Goal: Task Accomplishment & Management: Complete application form

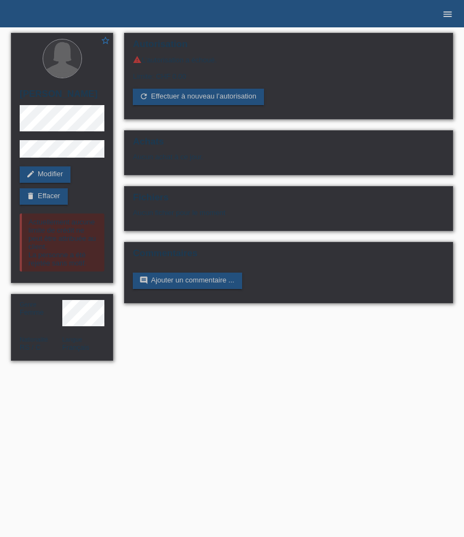
click at [444, 17] on icon "menu" at bounding box center [448, 14] width 11 height 11
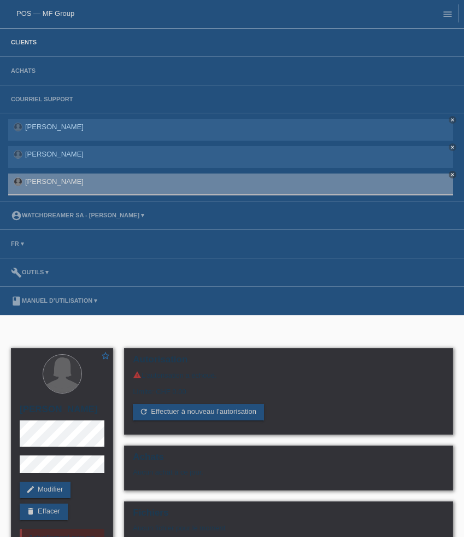
click at [21, 45] on link "Clients" at bounding box center [23, 42] width 37 height 7
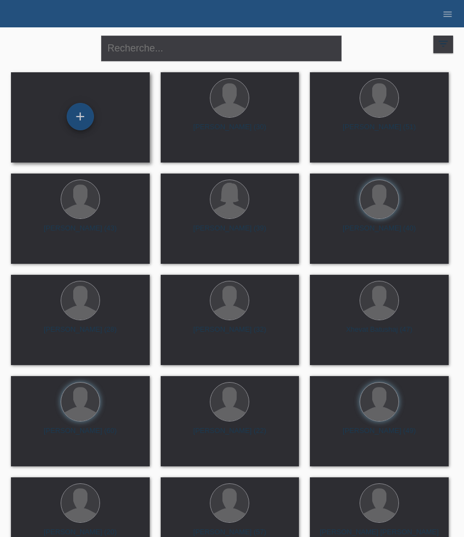
click at [81, 122] on div "+" at bounding box center [80, 116] width 27 height 27
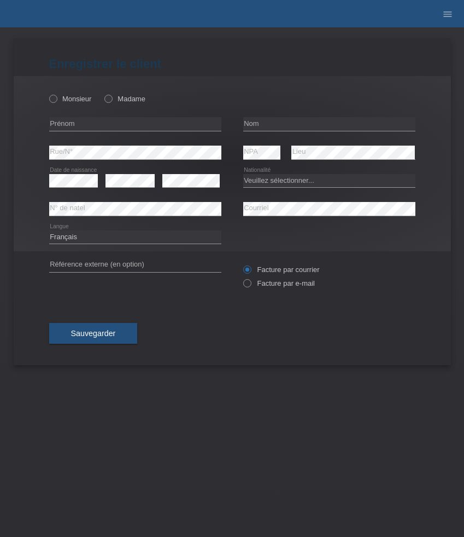
click at [116, 131] on icon at bounding box center [135, 131] width 172 height 1
click at [116, 123] on input "text" at bounding box center [135, 124] width 172 height 14
paste input "521288"
type input "521288"
click at [74, 126] on input "text" at bounding box center [135, 124] width 172 height 14
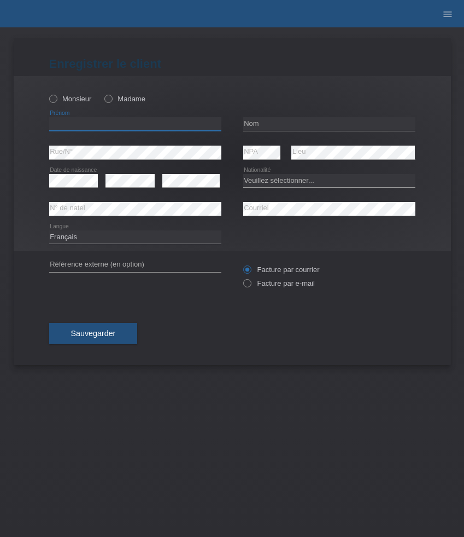
click at [74, 126] on input "text" at bounding box center [135, 124] width 172 height 14
paste input "Blerta"
type input "Blerta"
click at [116, 97] on label "Madame" at bounding box center [124, 99] width 41 height 8
click at [112, 97] on input "Madame" at bounding box center [107, 98] width 7 height 7
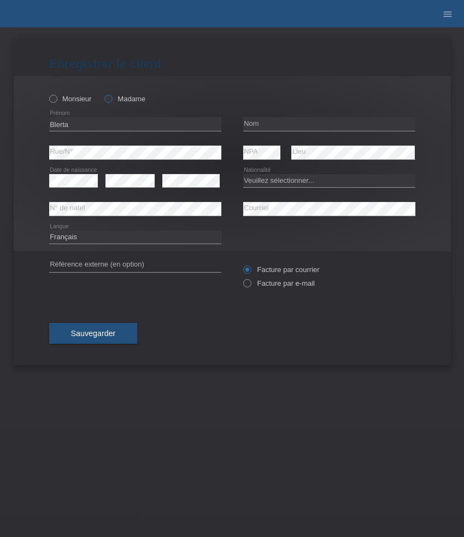
radio input "true"
click at [268, 126] on input "text" at bounding box center [329, 124] width 172 height 14
paste input "Hebibi"
type input "Hebibi"
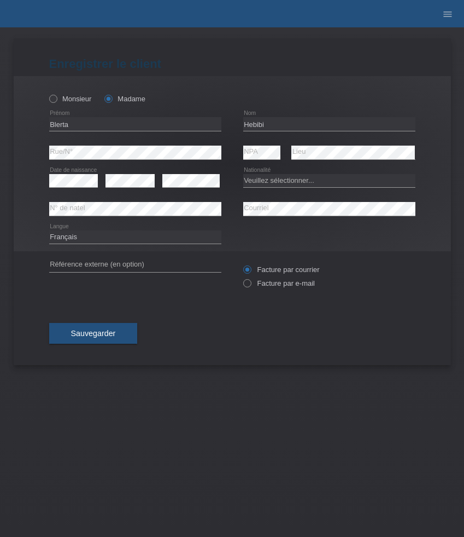
click at [78, 187] on icon at bounding box center [73, 187] width 49 height 1
click at [275, 179] on select "Veuillez sélectionner... Suisse Allemagne Autriche Liechtenstein ------------ A…" at bounding box center [329, 180] width 172 height 13
select select "CH"
click at [243, 174] on select "Veuillez sélectionner... Suisse Allemagne Autriche Liechtenstein ------------ A…" at bounding box center [329, 180] width 172 height 13
click at [268, 287] on label "Facture par e-mail" at bounding box center [279, 283] width 72 height 8
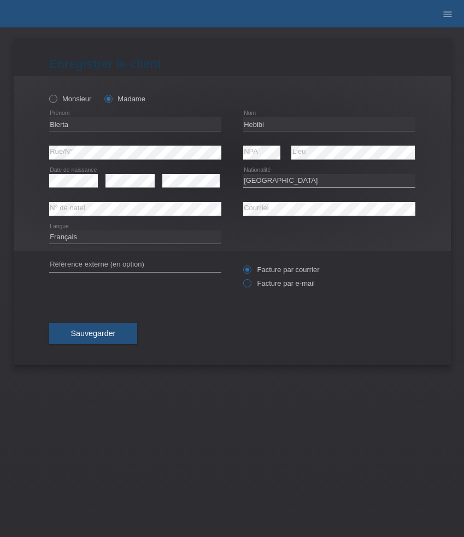
click at [251, 287] on input "Facture par e-mail" at bounding box center [246, 286] width 7 height 14
radio input "true"
click at [85, 337] on span "Sauvegarder" at bounding box center [93, 333] width 45 height 9
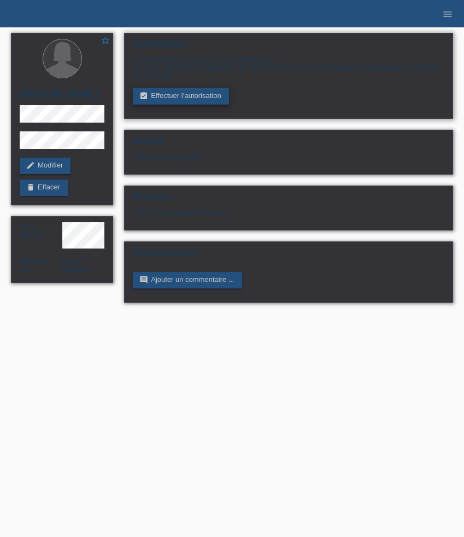
click at [214, 96] on link "assignment_turned_in Effectuer l’autorisation" at bounding box center [181, 96] width 96 height 16
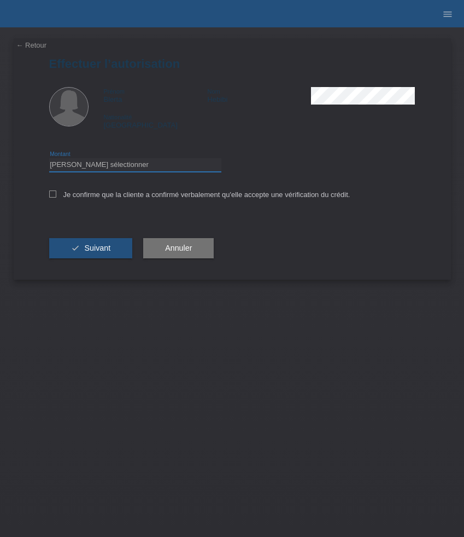
click at [141, 168] on select "Veuillez sélectionner CHF 1.00 - CHF 499.00 CHF 500.00 - CHF 1'999.00 CHF 2'000…" at bounding box center [135, 164] width 172 height 13
select select "2"
click at [49, 160] on select "Veuillez sélectionner CHF 1.00 - CHF 499.00 CHF 500.00 - CHF 1'999.00 CHF 2'000…" at bounding box center [135, 164] width 172 height 13
click at [83, 199] on label "Je confirme que la cliente a confirmé verbalement qu'elle accepte une vérificat…" at bounding box center [199, 194] width 301 height 8
click at [56, 197] on input "Je confirme que la cliente a confirmé verbalement qu'elle accepte une vérificat…" at bounding box center [52, 193] width 7 height 7
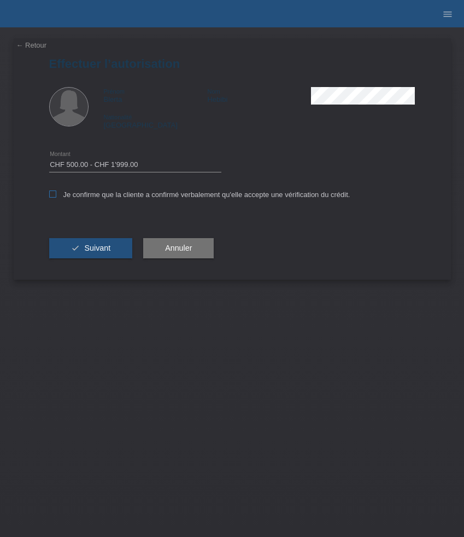
checkbox input "true"
click at [90, 242] on button "check Suivant" at bounding box center [91, 248] width 84 height 21
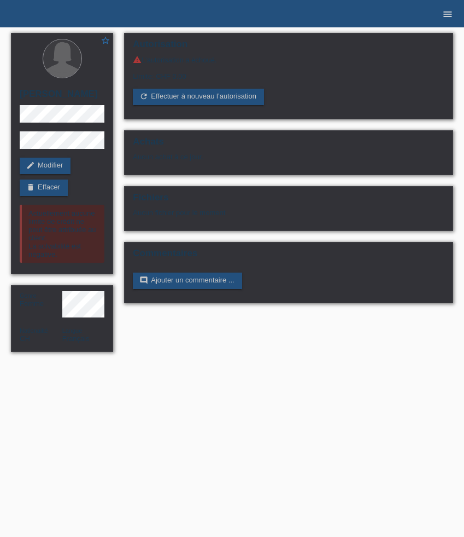
click at [445, 18] on icon "menu" at bounding box center [448, 14] width 11 height 11
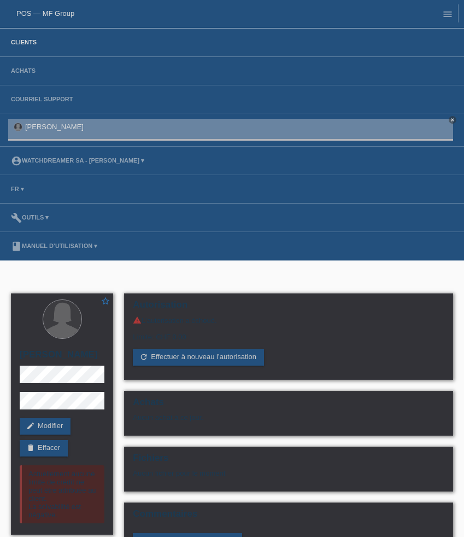
click at [24, 43] on link "Clients" at bounding box center [23, 42] width 37 height 7
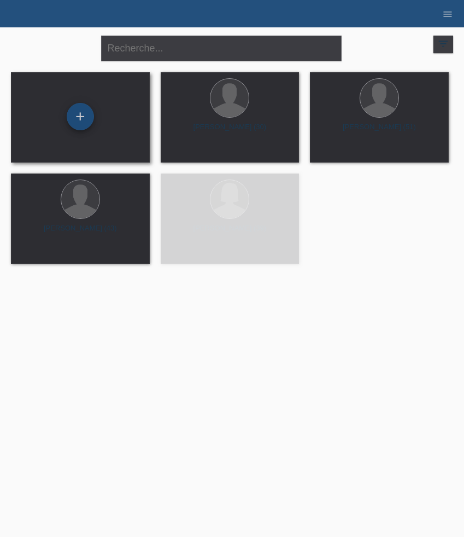
click at [82, 121] on div "+" at bounding box center [80, 116] width 27 height 27
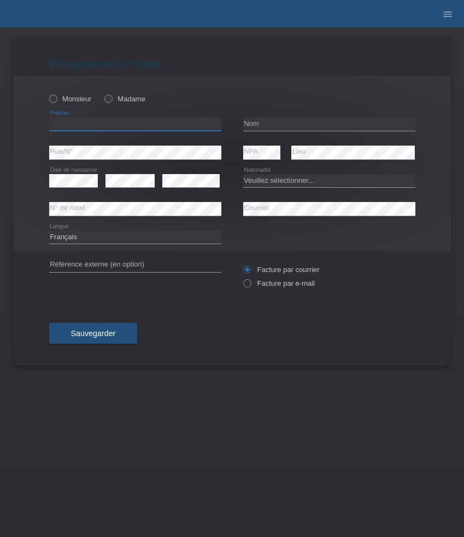
click at [85, 126] on input "text" at bounding box center [135, 124] width 172 height 14
paste input "Mario"
type input "Mario"
click at [275, 121] on input "text" at bounding box center [329, 124] width 172 height 14
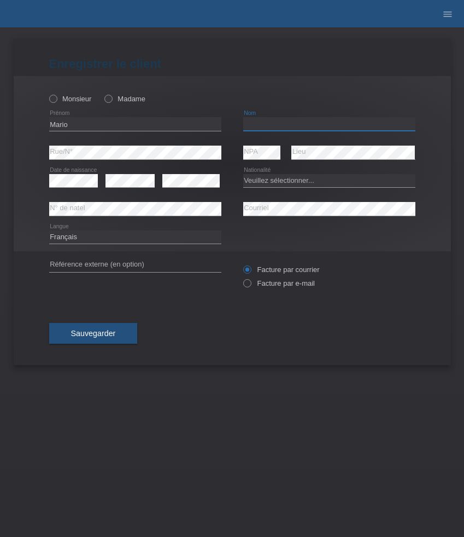
click at [275, 121] on input "text" at bounding box center [329, 124] width 172 height 14
paste input "Obradovic"
type input "Obradovic"
click at [120, 239] on select "Deutsch Français Italiano English" at bounding box center [135, 236] width 172 height 13
select select "de"
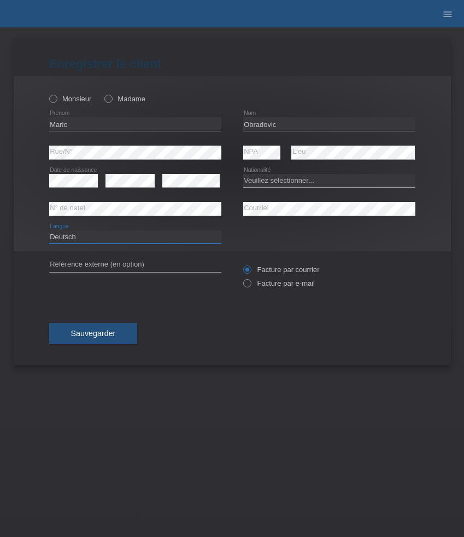
click at [49, 230] on select "Deutsch Français Italiano English" at bounding box center [135, 236] width 172 height 13
click at [276, 181] on select "Veuillez sélectionner... Suisse Allemagne Autriche Liechtenstein ------------ A…" at bounding box center [329, 180] width 172 height 13
select select "AT"
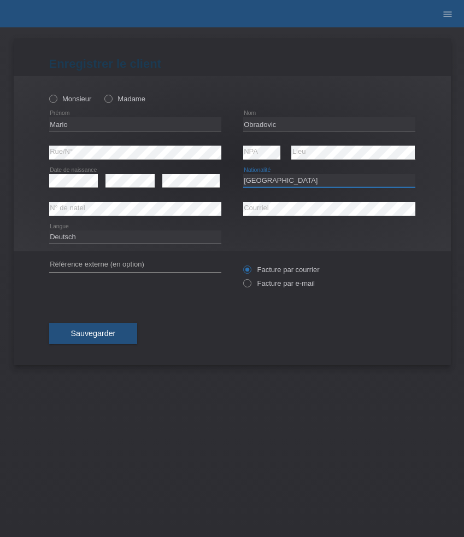
click at [243, 174] on select "Veuillez sélectionner... Suisse Allemagne Autriche Liechtenstein ------------ A…" at bounding box center [329, 180] width 172 height 13
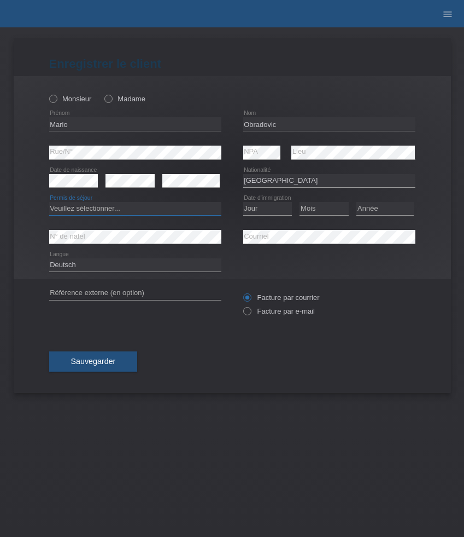
click at [77, 207] on select "Veuillez sélectionner... C B B - Statut de réfugié Autre" at bounding box center [135, 208] width 172 height 13
select select "B"
click at [49, 202] on select "Veuillez sélectionner... C B B - Statut de réfugié Autre" at bounding box center [135, 208] width 172 height 13
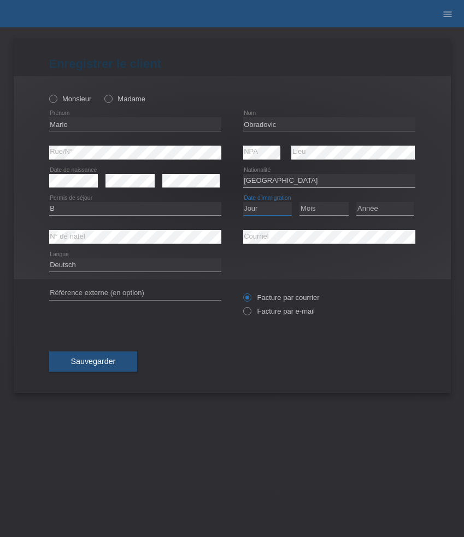
click at [270, 208] on select "Jour 01 02 03 04 05 06 07 08 09 10 11" at bounding box center [267, 208] width 49 height 13
select select "01"
click at [243, 202] on select "Jour 01 02 03 04 05 06 07 08 09 10 11" at bounding box center [267, 208] width 49 height 13
click at [313, 212] on select "Mois 01 02 03 04 05 06 07 08 09 10 11" at bounding box center [324, 208] width 49 height 13
select select "06"
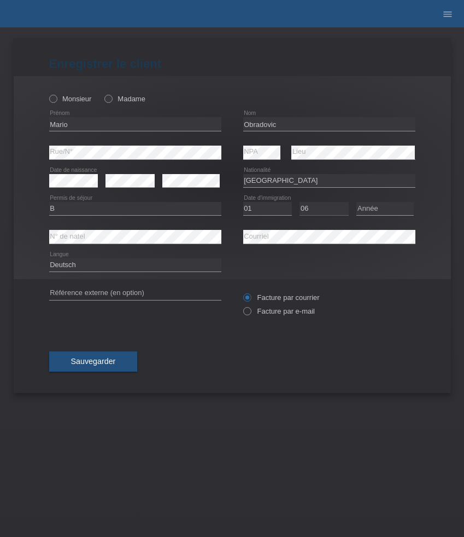
click at [300, 202] on select "Mois 01 02 03 04 05 06 07 08 09 10 11" at bounding box center [324, 208] width 49 height 13
click at [389, 205] on select "Année 2025 2024 2023 2022 2021 2020 2019 2018 2017 2016 2015 2014 2013 2012 201…" at bounding box center [385, 208] width 57 height 13
select select "2014"
click at [357, 202] on select "Année 2025 2024 2023 2022 2021 2020 2019 2018 2017 2016 2015 2014 2013 2012 201…" at bounding box center [385, 208] width 57 height 13
click at [267, 311] on label "Facture par e-mail" at bounding box center [279, 311] width 72 height 8
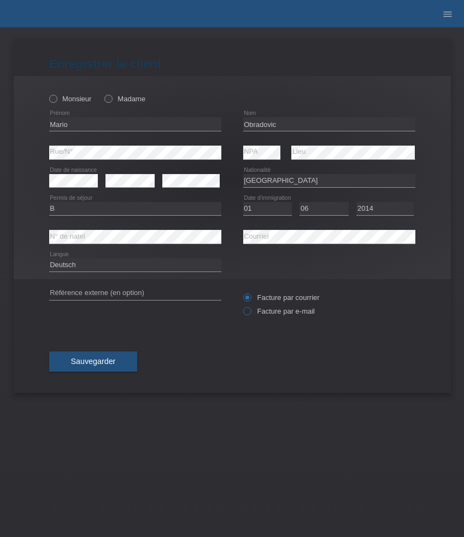
click at [251, 311] on input "Facture par e-mail" at bounding box center [246, 314] width 7 height 14
radio input "true"
click at [124, 367] on button "Sauvegarder" at bounding box center [93, 361] width 89 height 21
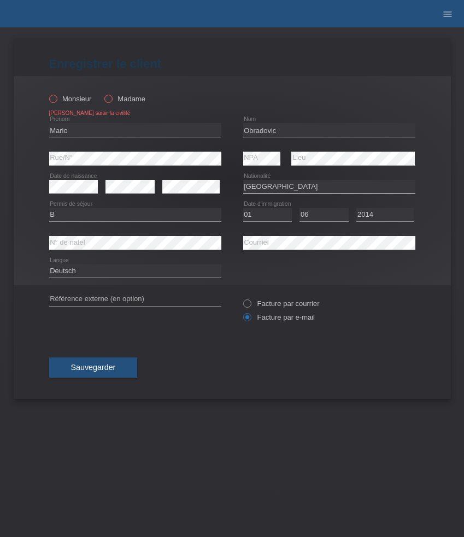
click at [57, 102] on label "Monsieur" at bounding box center [70, 99] width 43 height 8
click at [56, 102] on input "Monsieur" at bounding box center [52, 98] width 7 height 7
radio input "true"
click at [109, 371] on span "Sauvegarder" at bounding box center [93, 367] width 45 height 9
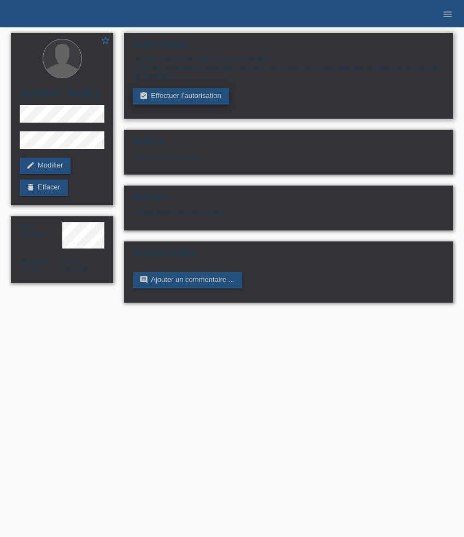
click at [205, 94] on link "assignment_turned_in Effectuer l’autorisation" at bounding box center [181, 96] width 96 height 16
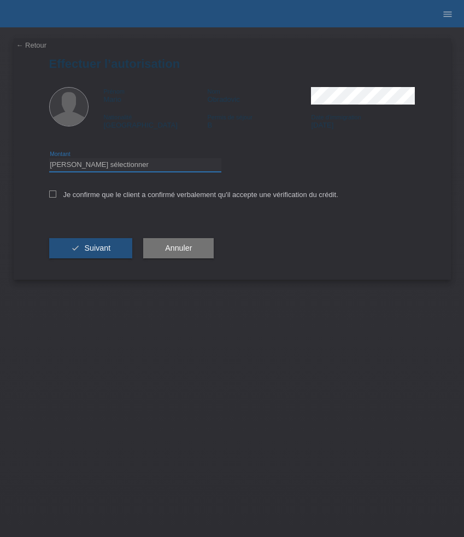
click at [160, 164] on select "Veuillez sélectionner CHF 1.00 - CHF 499.00 CHF 500.00 - CHF 1'999.00 CHF 2'000…" at bounding box center [135, 164] width 172 height 13
select select "3"
click at [49, 160] on select "Veuillez sélectionner CHF 1.00 - CHF 499.00 CHF 500.00 - CHF 1'999.00 CHF 2'000…" at bounding box center [135, 164] width 172 height 13
click at [107, 199] on label "Je confirme que le client a confirmé verbalement qu'il accepte une vérification…" at bounding box center [193, 194] width 289 height 8
click at [56, 197] on input "Je confirme que le client a confirmé verbalement qu'il accepte une vérification…" at bounding box center [52, 193] width 7 height 7
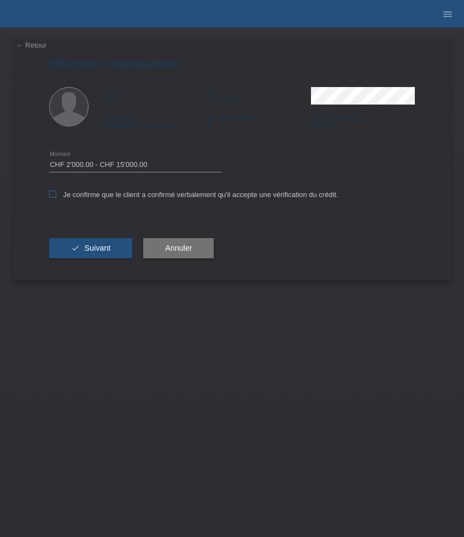
checkbox input "true"
click at [107, 245] on button "check Suivant" at bounding box center [91, 248] width 84 height 21
